Goal: Task Accomplishment & Management: Manage account settings

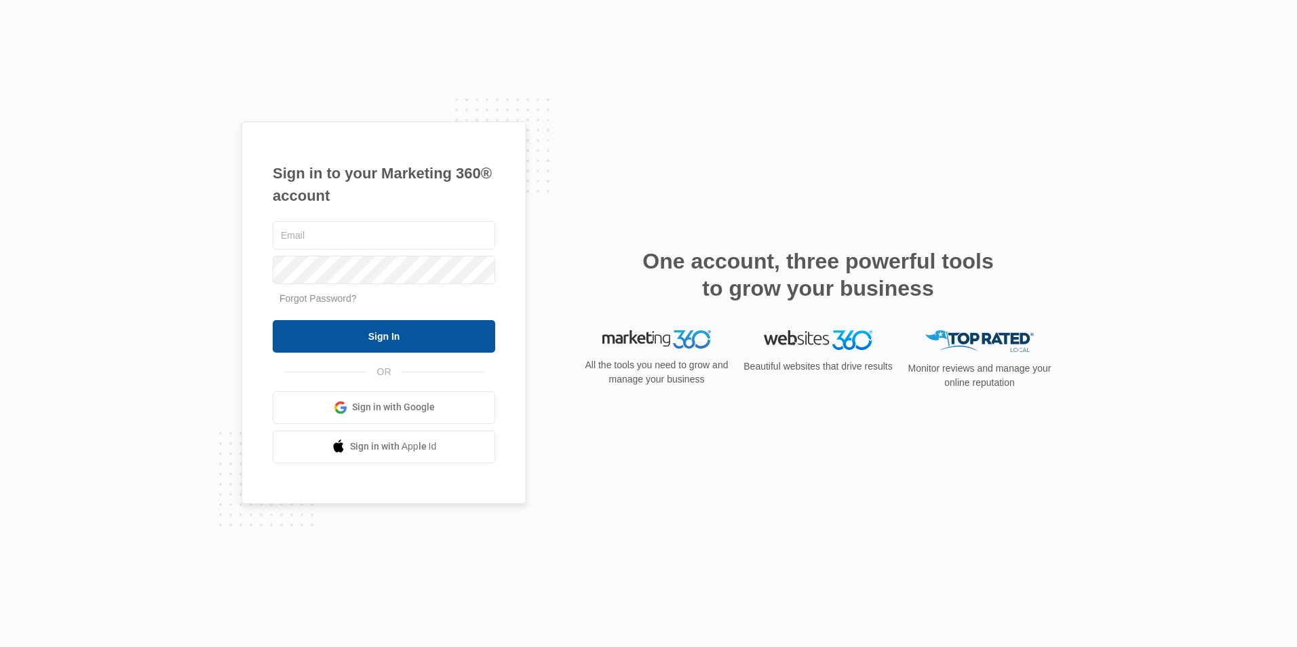
type input "[EMAIL_ADDRESS][DOMAIN_NAME]"
click at [357, 338] on input "Sign In" at bounding box center [384, 336] width 222 height 33
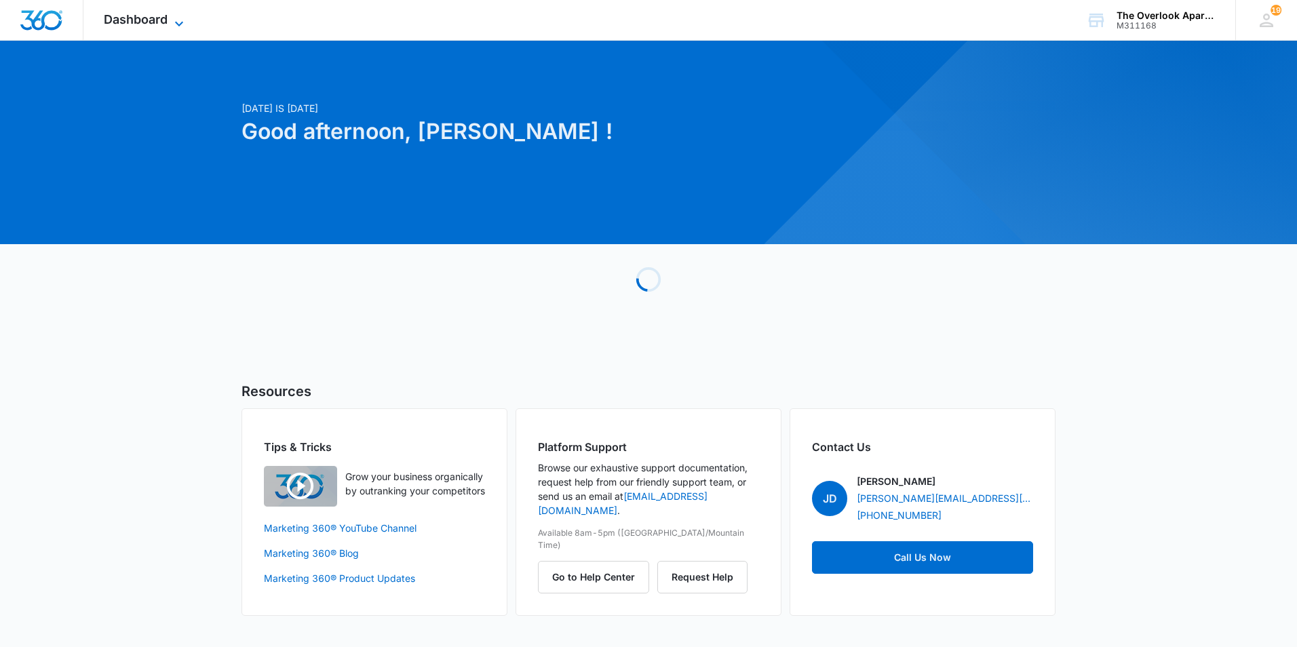
click at [130, 22] on span "Dashboard" at bounding box center [136, 19] width 64 height 14
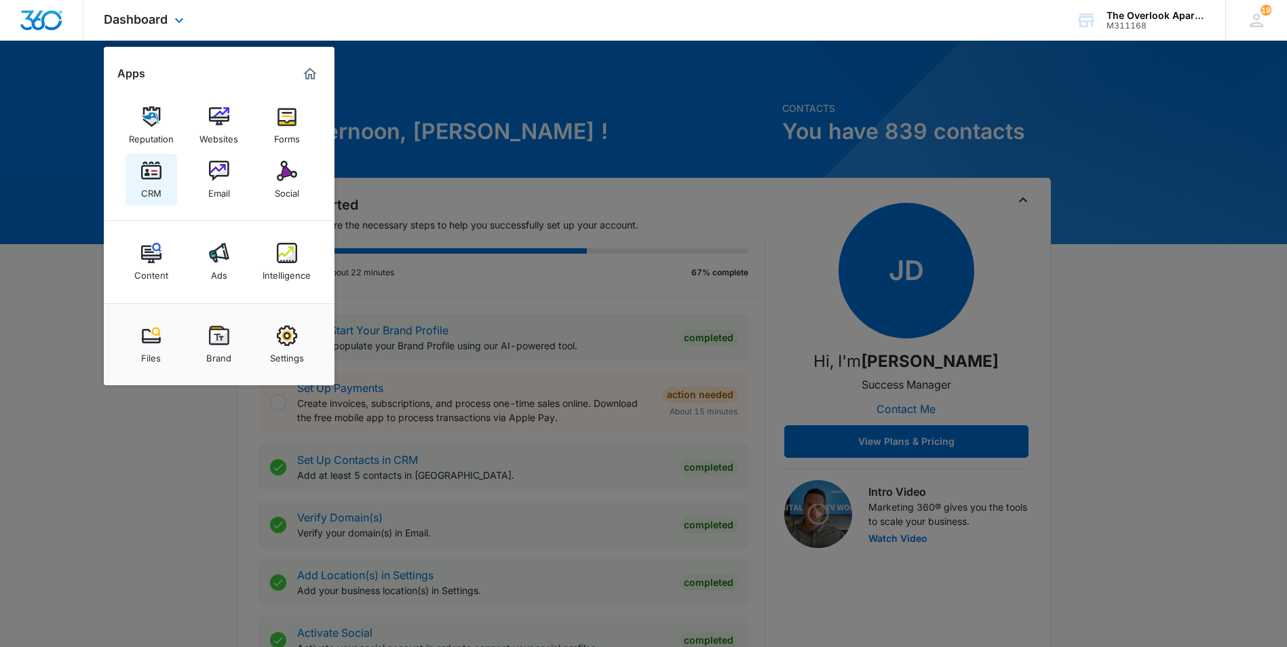
click at [163, 179] on link "CRM" at bounding box center [151, 180] width 52 height 52
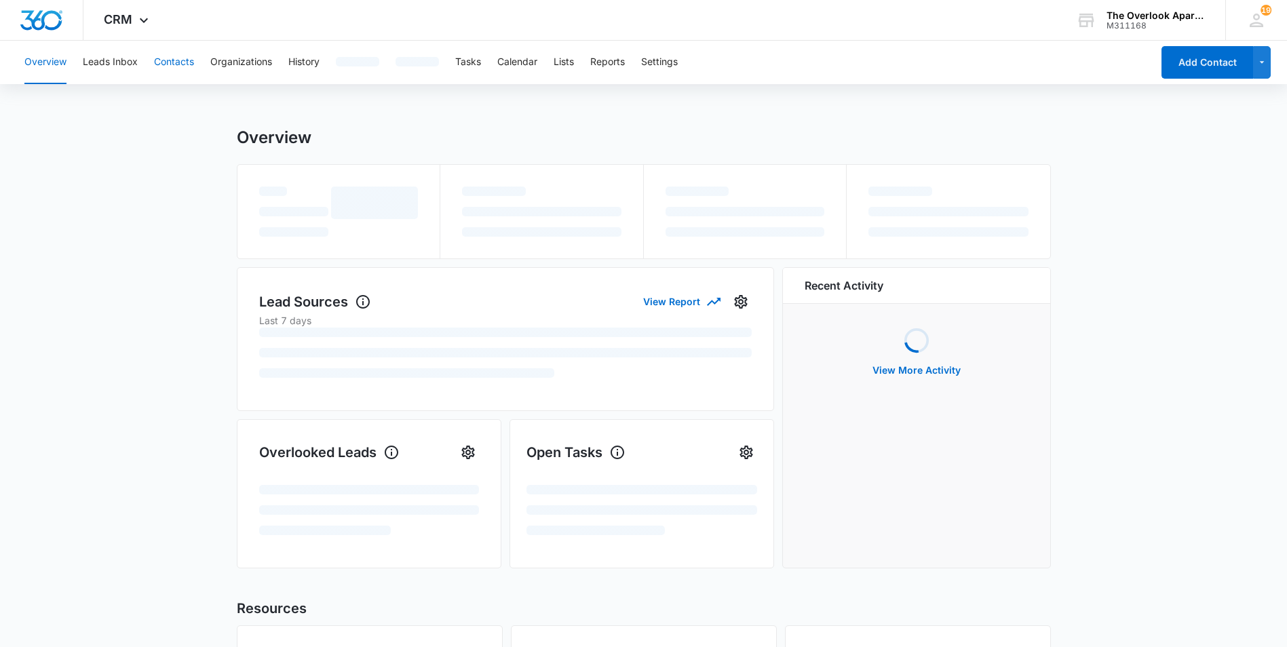
click at [187, 58] on button "Contacts" at bounding box center [174, 62] width 40 height 43
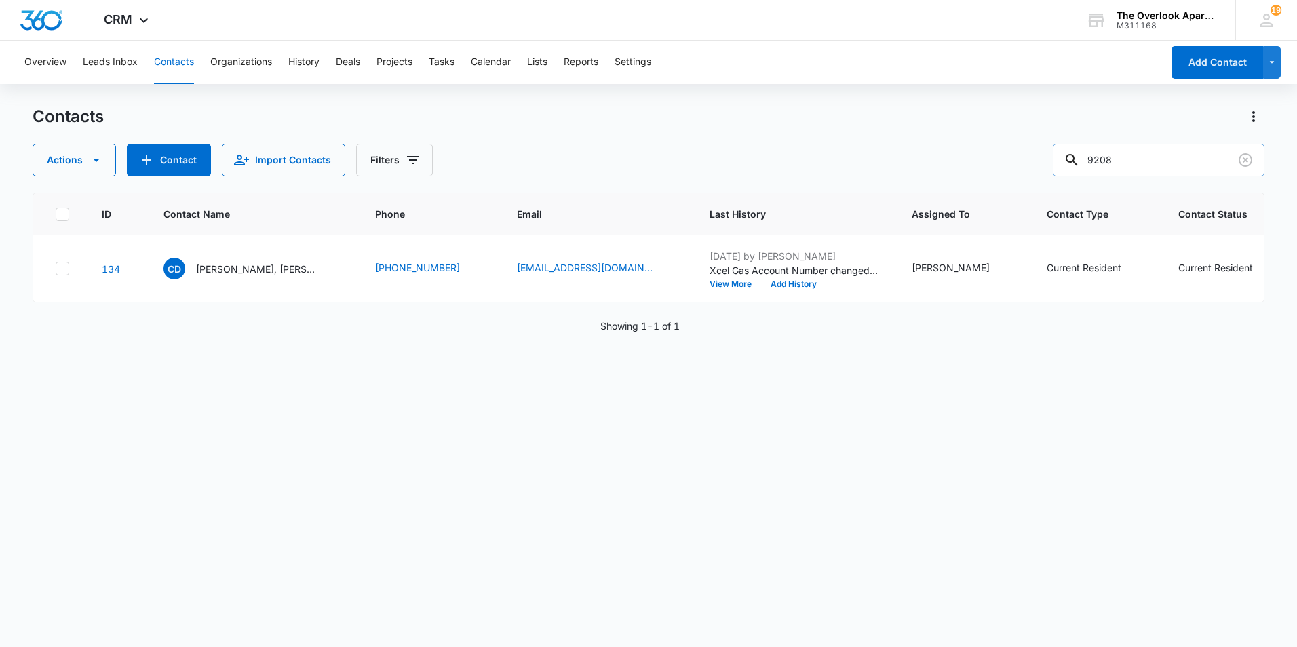
drag, startPoint x: 1122, startPoint y: 168, endPoint x: 1075, endPoint y: 170, distance: 46.8
click at [1075, 170] on div "9208" at bounding box center [1159, 160] width 212 height 33
type input "6203"
click at [270, 279] on div "KR [PERSON_NAME] & [PERSON_NAME]" at bounding box center [240, 269] width 155 height 22
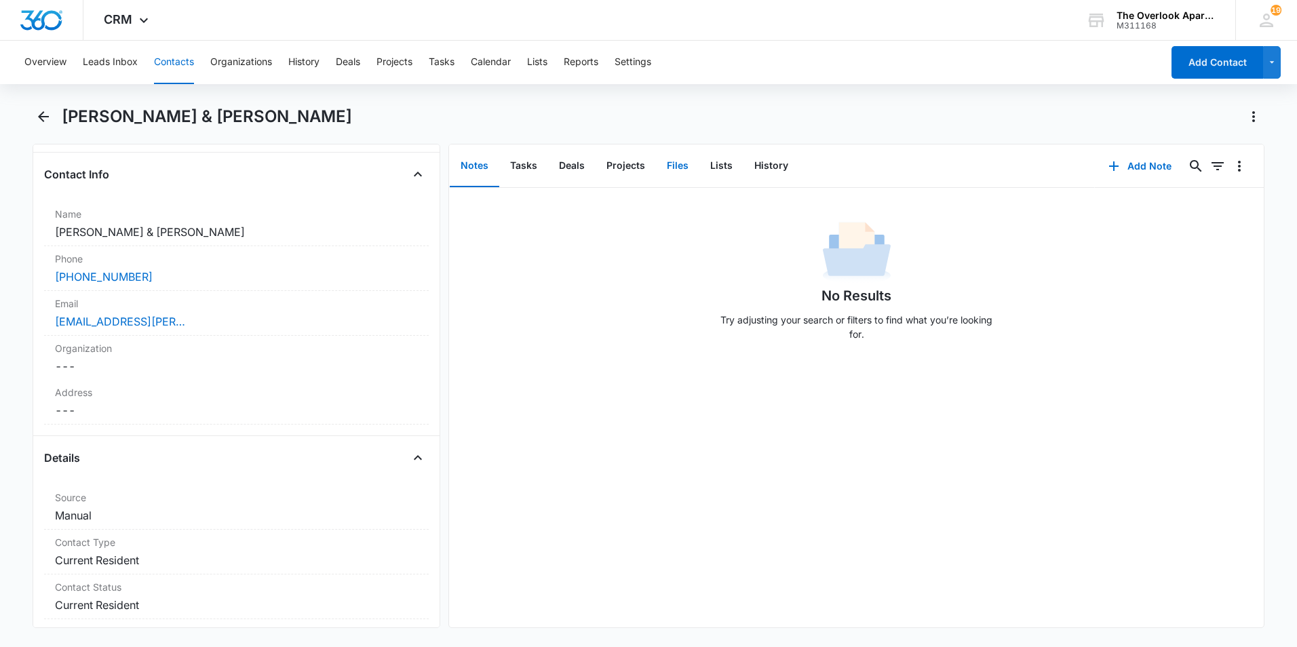
scroll to position [203, 0]
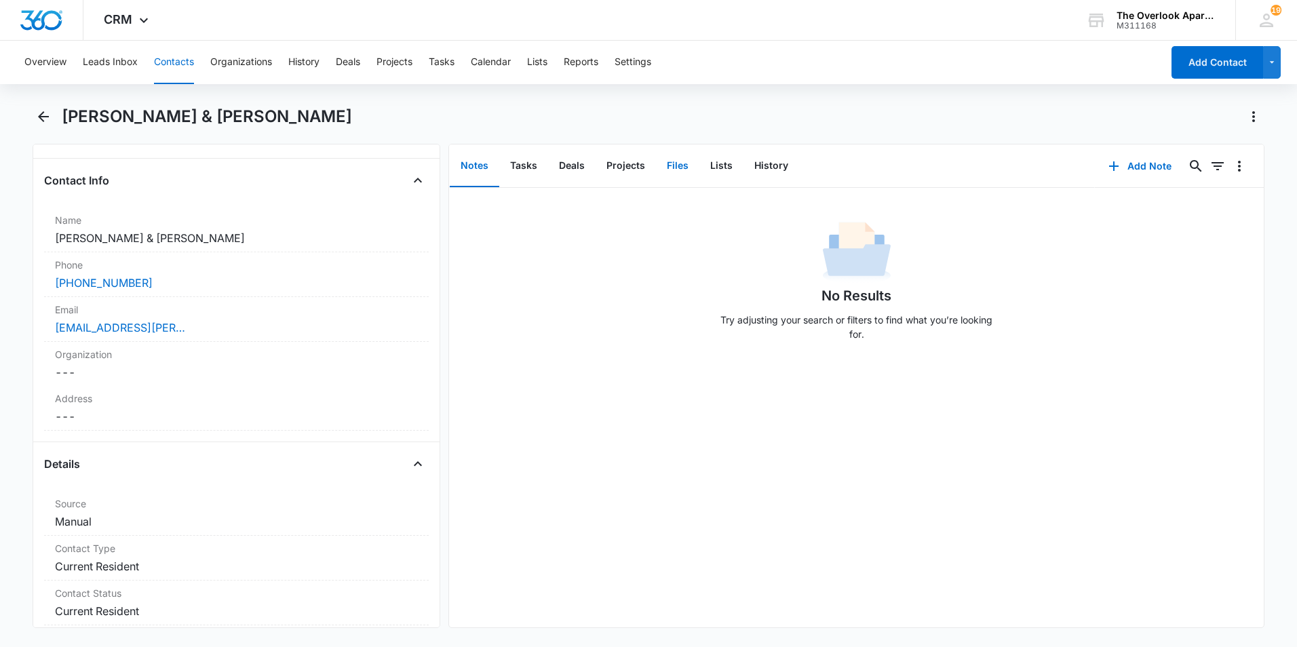
click at [692, 169] on button "Files" at bounding box center [677, 166] width 43 height 42
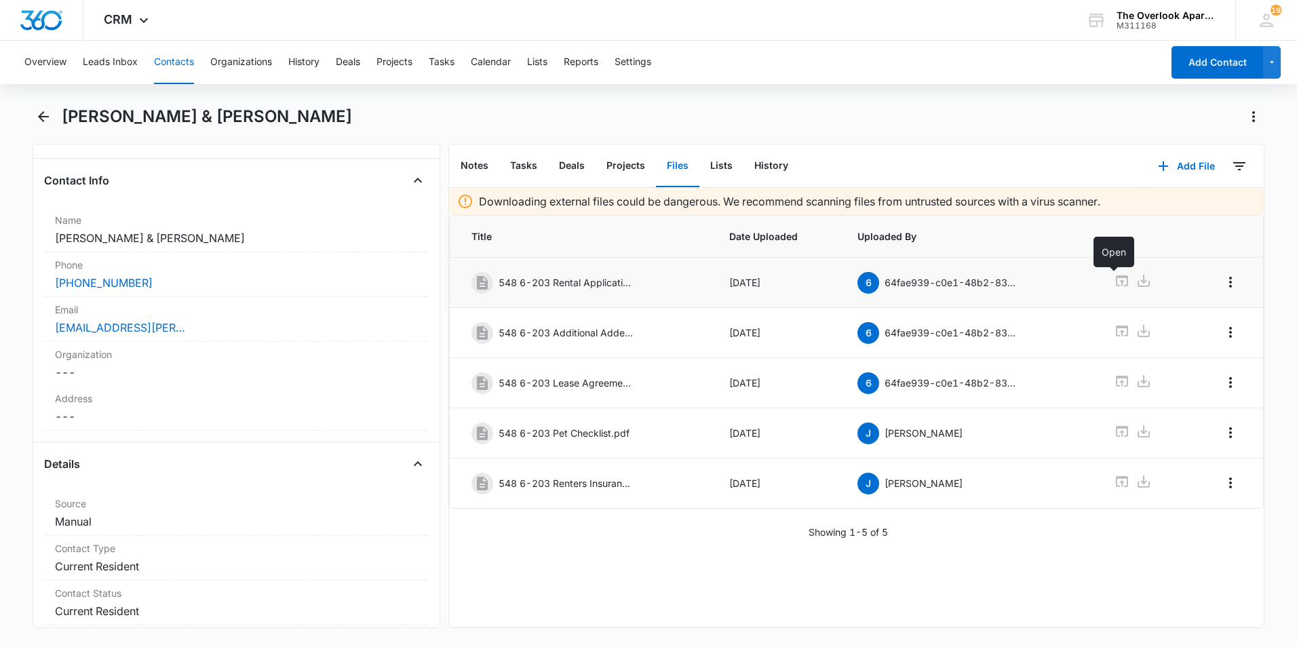
click at [1116, 282] on icon at bounding box center [1122, 280] width 12 height 11
click at [1222, 383] on icon "Overflow Menu" at bounding box center [1230, 382] width 16 height 16
click at [1223, 383] on icon "Overflow Menu" at bounding box center [1230, 382] width 16 height 16
click at [1116, 381] on icon at bounding box center [1122, 381] width 12 height 11
click at [194, 332] on div "[EMAIL_ADDRESS][PERSON_NAME][DOMAIN_NAME]" at bounding box center [236, 327] width 363 height 16
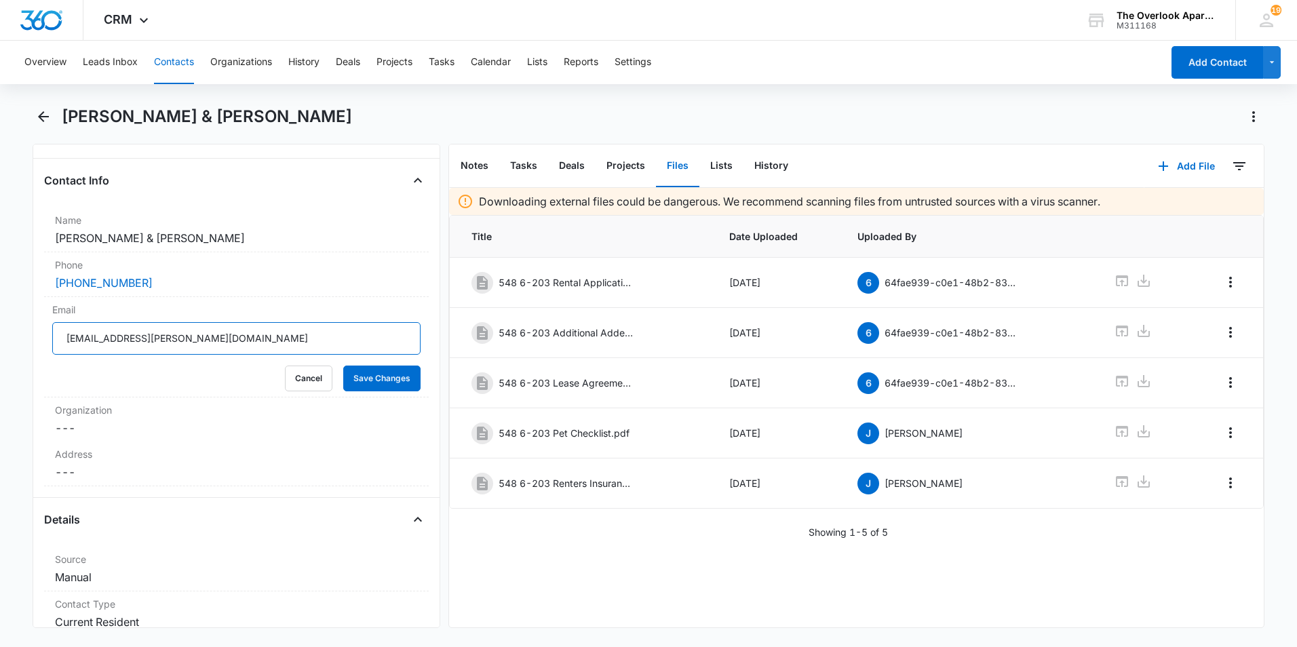
drag, startPoint x: 202, startPoint y: 336, endPoint x: -3, endPoint y: 337, distance: 204.8
click at [0, 337] on html "CRM Apps Reputation Websites Forms CRM Email Social Content Ads Intelligence Fi…" at bounding box center [648, 323] width 1297 height 647
click at [1048, 123] on div "[PERSON_NAME] & [PERSON_NAME]" at bounding box center [663, 117] width 1202 height 22
